Goal: Task Accomplishment & Management: Manage account settings

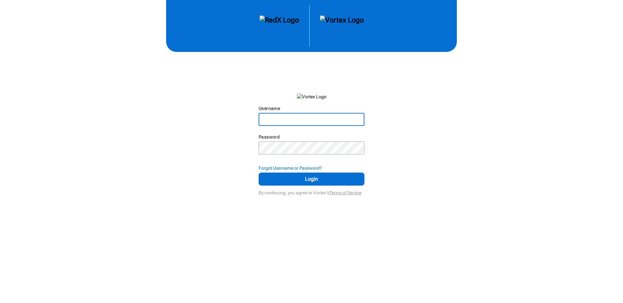
click at [311, 120] on input "Username" at bounding box center [311, 120] width 105 height 12
type input "[EMAIL_ADDRESS][DOMAIN_NAME]"
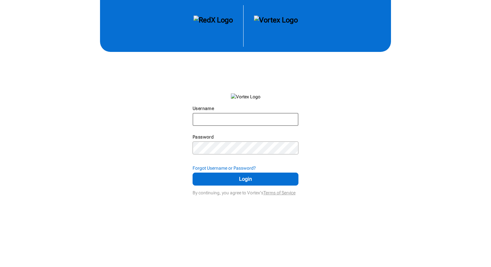
click at [239, 114] on input "Username" at bounding box center [245, 120] width 105 height 12
type input "[EMAIL_ADDRESS][DOMAIN_NAME]"
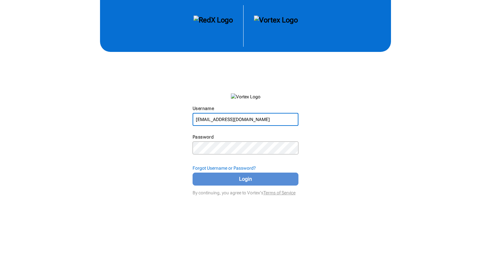
click at [250, 185] on button "Login" at bounding box center [245, 179] width 106 height 13
click at [252, 180] on span "Login" at bounding box center [246, 179] width 90 height 8
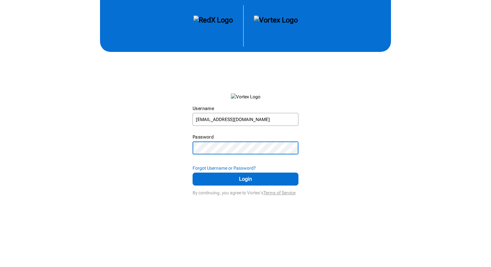
click at [192, 173] on button "Login" at bounding box center [245, 179] width 106 height 13
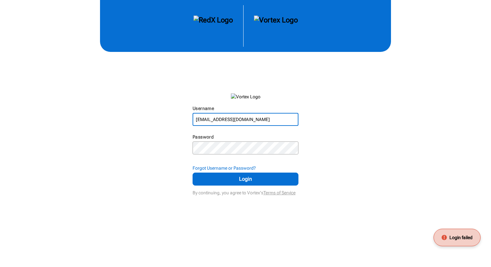
click at [248, 124] on input "[EMAIL_ADDRESS][DOMAIN_NAME]" at bounding box center [245, 120] width 105 height 12
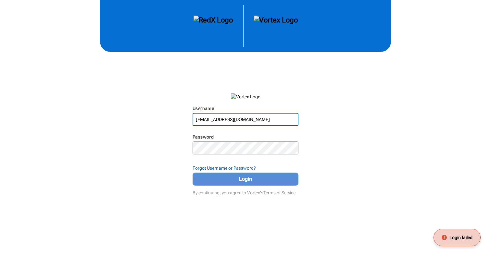
click at [250, 184] on button "Login" at bounding box center [245, 179] width 106 height 13
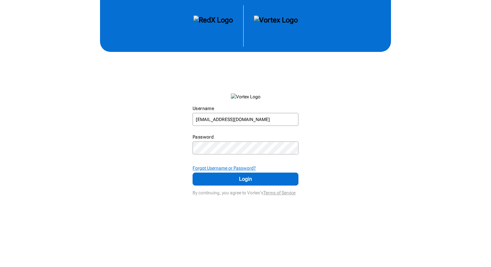
click at [237, 167] on strong "Forgot Username or Password?" at bounding box center [223, 168] width 63 height 5
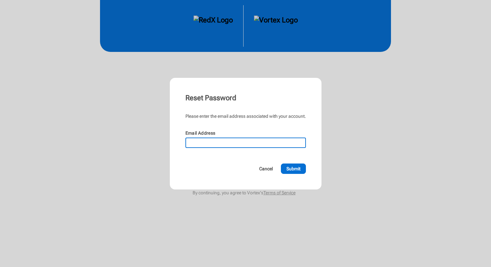
click at [232, 145] on input "Email Address" at bounding box center [245, 142] width 119 height 9
type input "[EMAIL_ADDRESS][DOMAIN_NAME]"
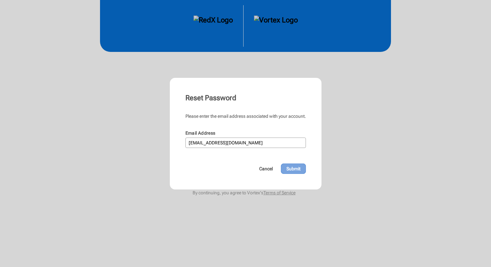
click at [297, 168] on span "Submit" at bounding box center [293, 169] width 14 height 6
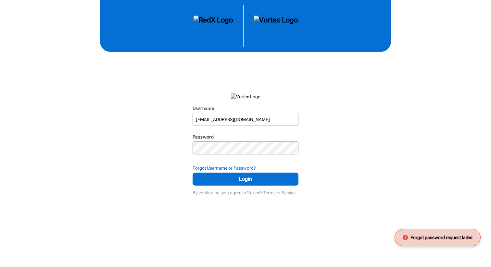
click at [347, 149] on div "Username [EMAIL_ADDRESS][DOMAIN_NAME] N/A Password N/A Forgot Username or Passw…" at bounding box center [245, 98] width 491 height 197
click at [233, 167] on strong "Forgot Username or Password?" at bounding box center [223, 168] width 63 height 5
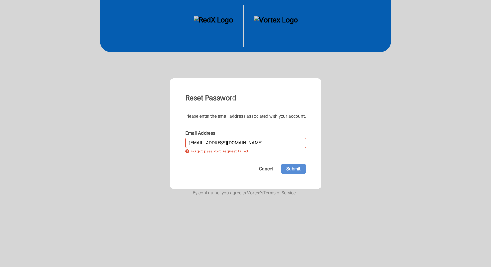
click at [298, 168] on span "Submit" at bounding box center [293, 169] width 14 height 6
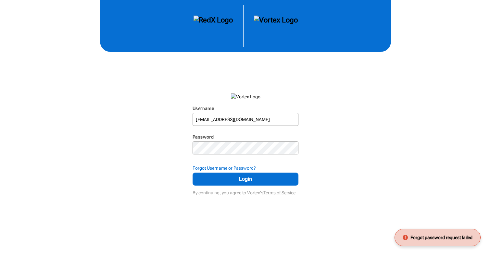
click at [242, 170] on strong "Forgot Username or Password?" at bounding box center [223, 168] width 63 height 5
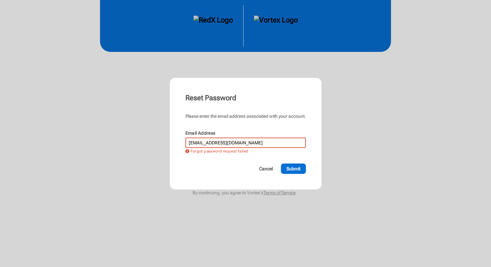
drag, startPoint x: 242, startPoint y: 147, endPoint x: 163, endPoint y: 143, distance: 79.6
click at [163, 143] on div "Reset Password Please enter the email address associated with your account. Ema…" at bounding box center [245, 133] width 491 height 267
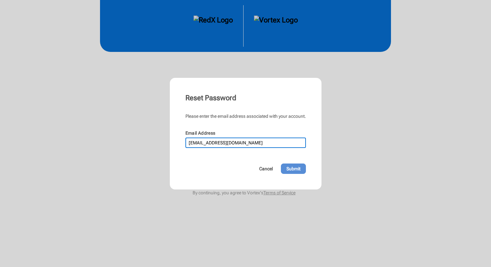
type input "[EMAIL_ADDRESS][DOMAIN_NAME]"
click at [300, 170] on span "Submit" at bounding box center [293, 169] width 14 height 6
